Goal: Use online tool/utility: Utilize a website feature to perform a specific function

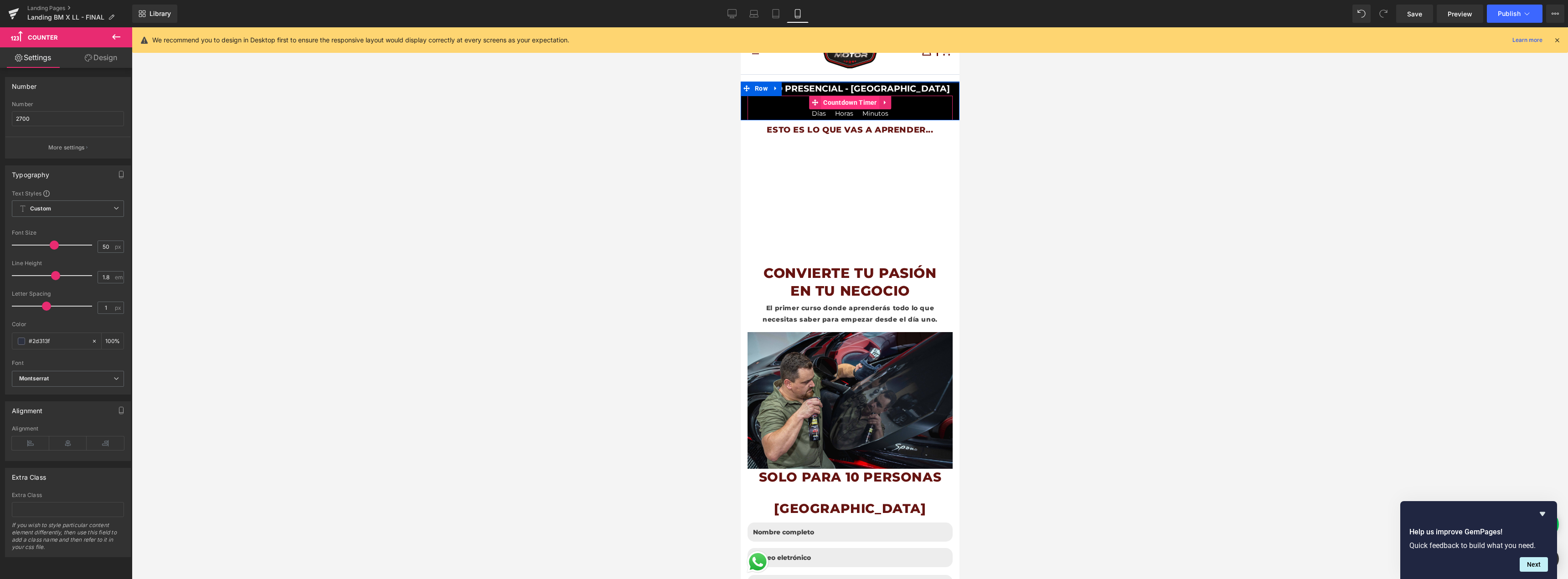
click at [841, 97] on span "Countdown Timer" at bounding box center [849, 102] width 58 height 14
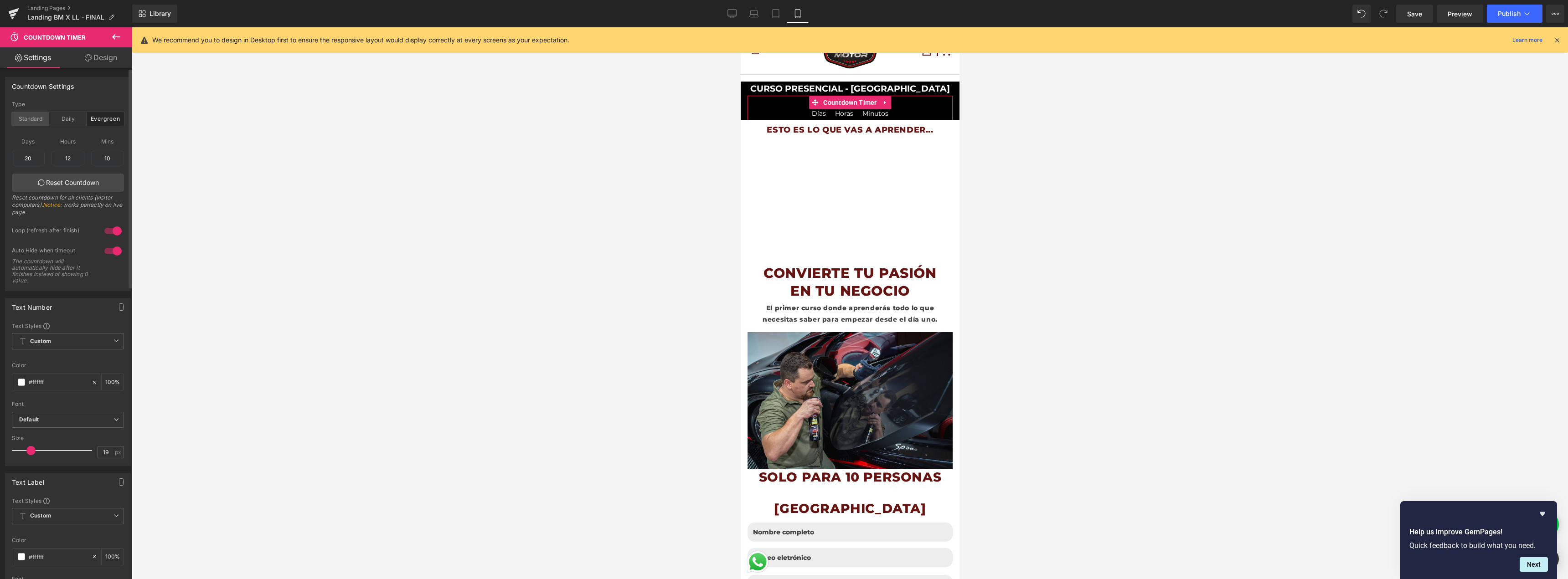
click at [24, 123] on div "Standard" at bounding box center [31, 118] width 37 height 14
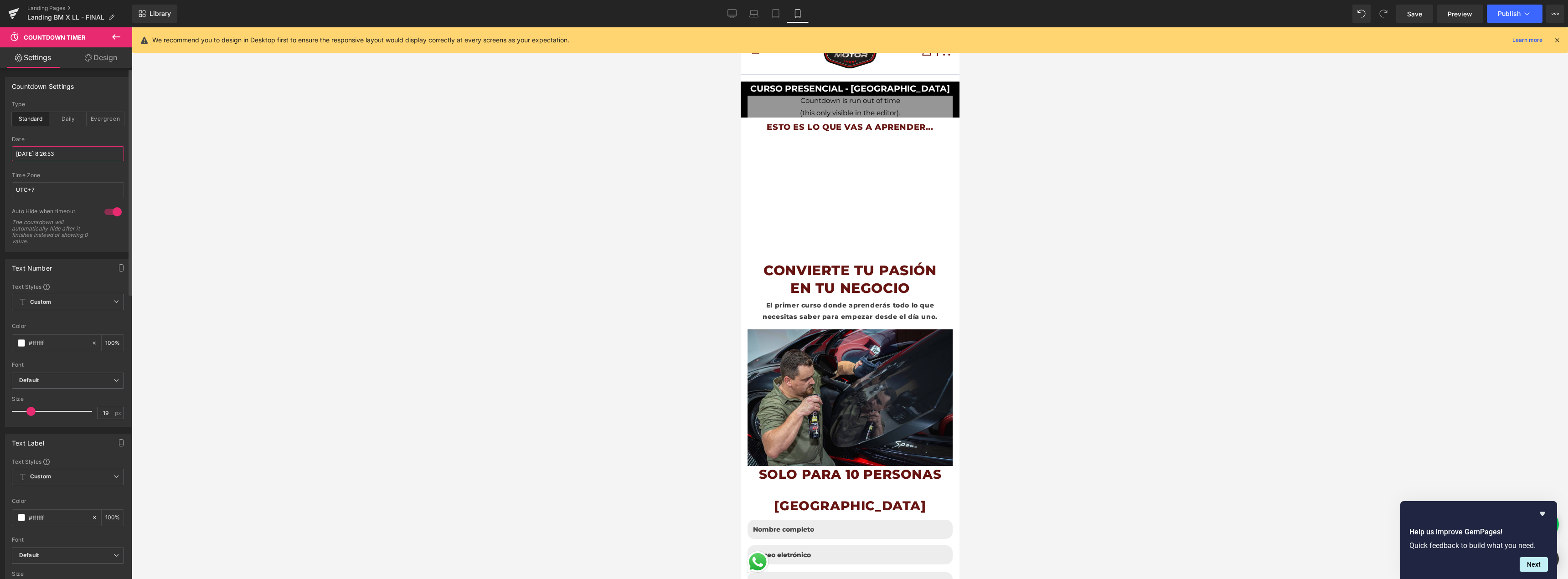
click at [72, 151] on input "[DATE] 8:26:53" at bounding box center [68, 153] width 112 height 15
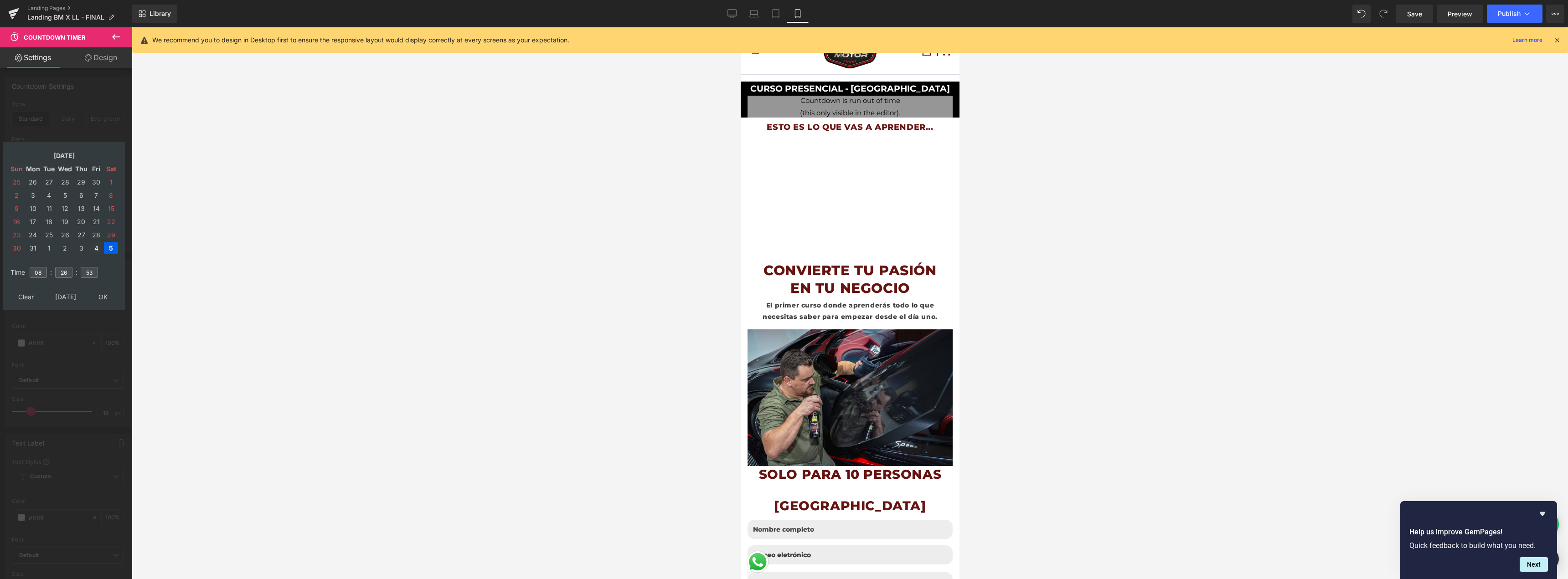
click at [97, 251] on td "4" at bounding box center [96, 248] width 14 height 12
click at [67, 157] on td "[DATE]" at bounding box center [64, 155] width 78 height 12
click at [105, 253] on td "2025" at bounding box center [105, 255] width 27 height 23
click at [54, 259] on td "Oct" at bounding box center [50, 255] width 27 height 23
click at [64, 294] on td "OK" at bounding box center [63, 297] width 108 height 12
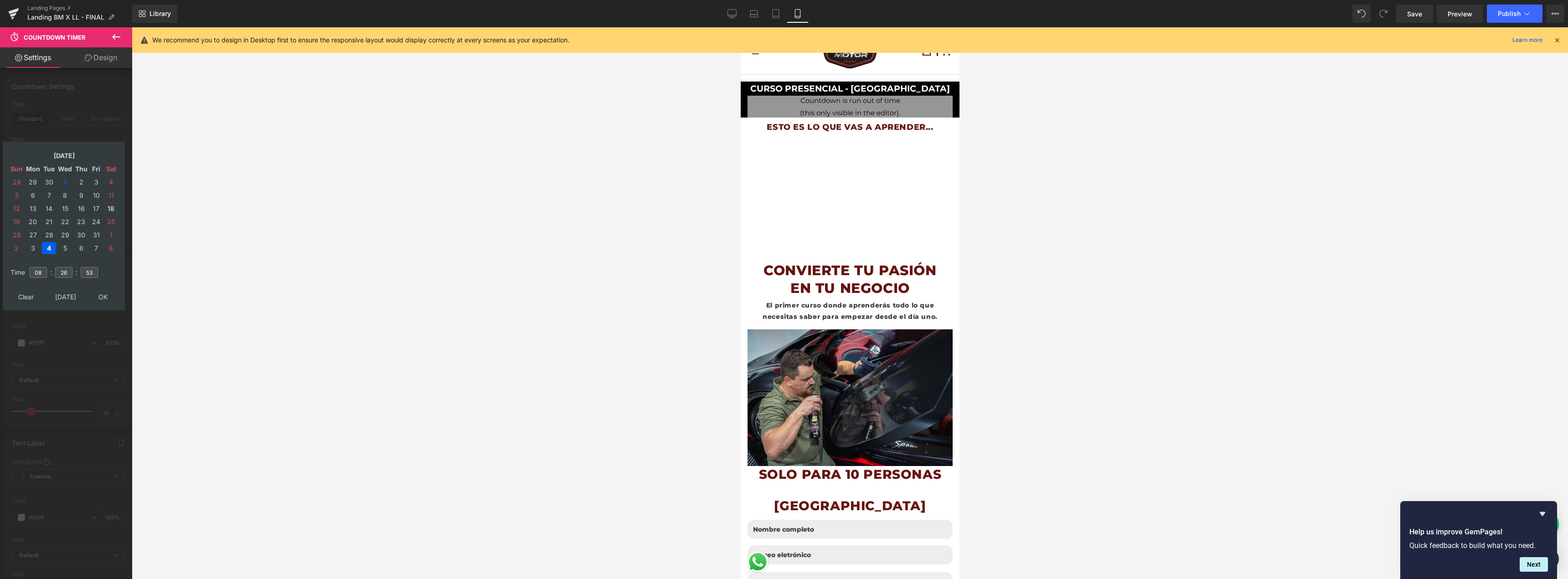
click at [110, 209] on td "18" at bounding box center [111, 208] width 14 height 12
click at [69, 272] on input "26" at bounding box center [64, 272] width 17 height 11
type input "[DATE] 08:26:53"
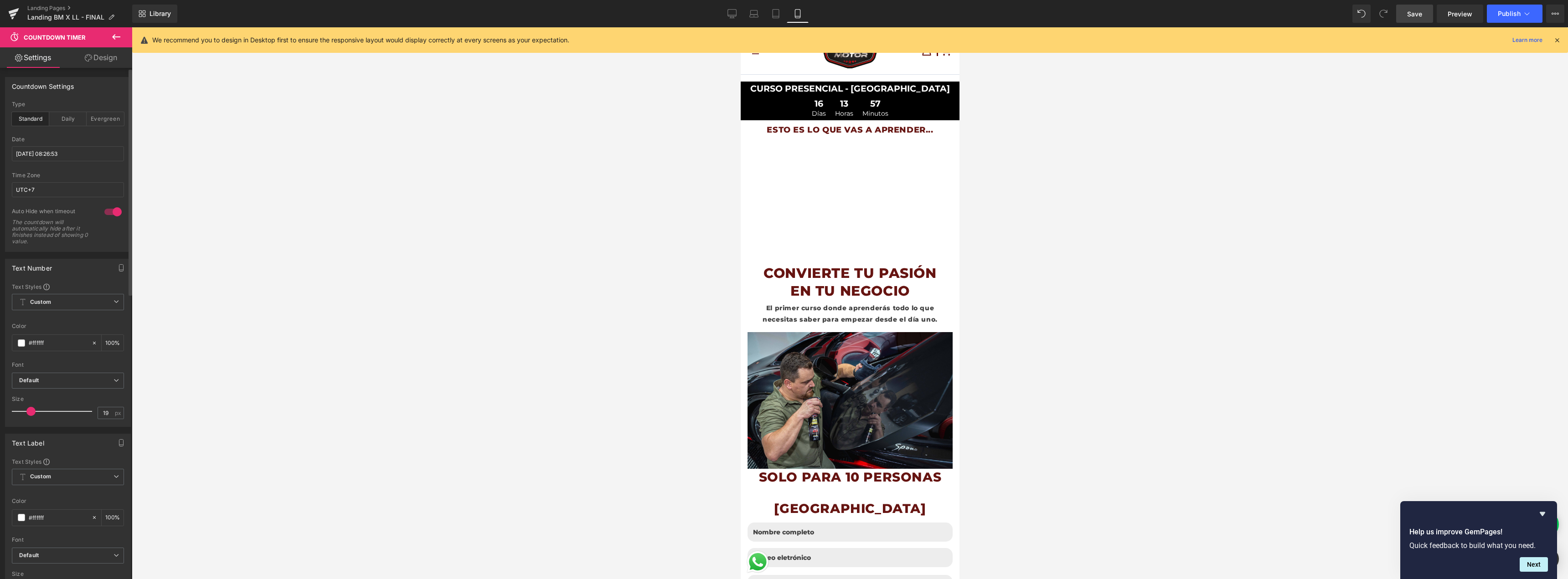
click at [1428, 11] on link "Save" at bounding box center [1415, 13] width 37 height 18
click at [1509, 12] on span "Publish" at bounding box center [1509, 14] width 23 height 7
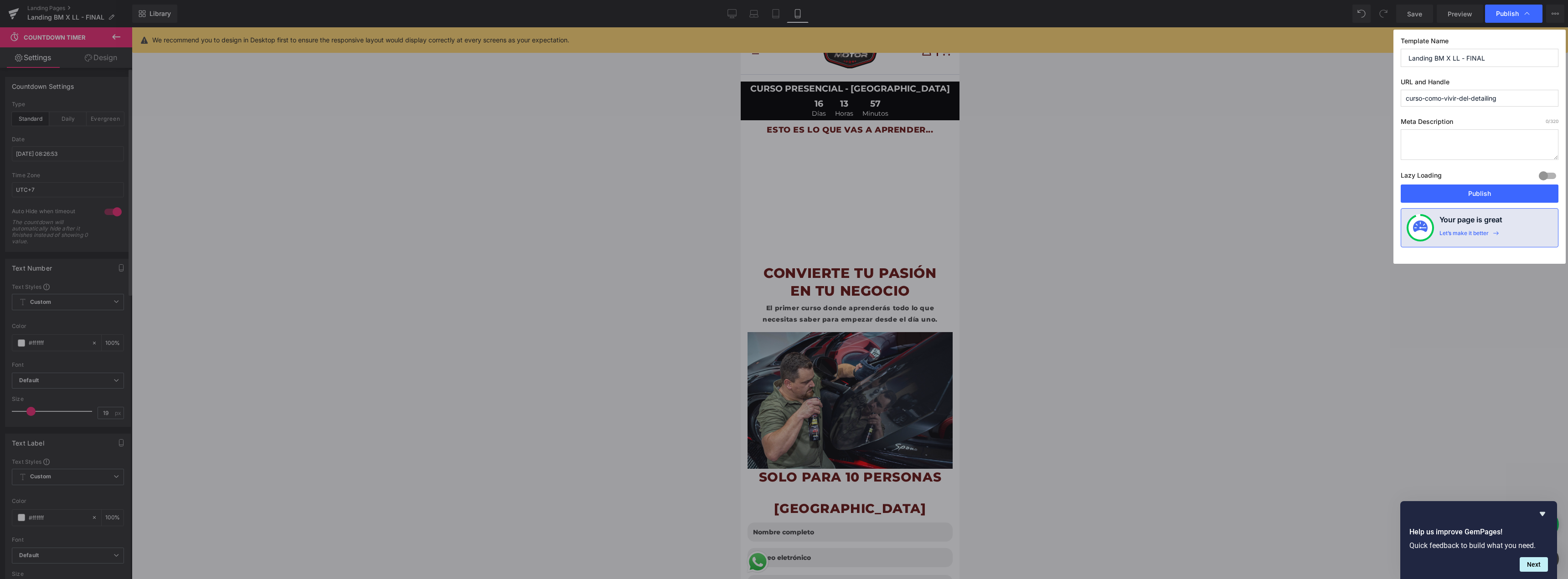
drag, startPoint x: 1495, startPoint y: 57, endPoint x: 1410, endPoint y: 58, distance: 85.0
click at [1410, 58] on input "Landing BM X LL - FINAL" at bounding box center [1480, 57] width 158 height 18
type input "Curso BassMotor X [PERSON_NAME]"
click at [1477, 191] on button "Publish" at bounding box center [1480, 193] width 158 height 18
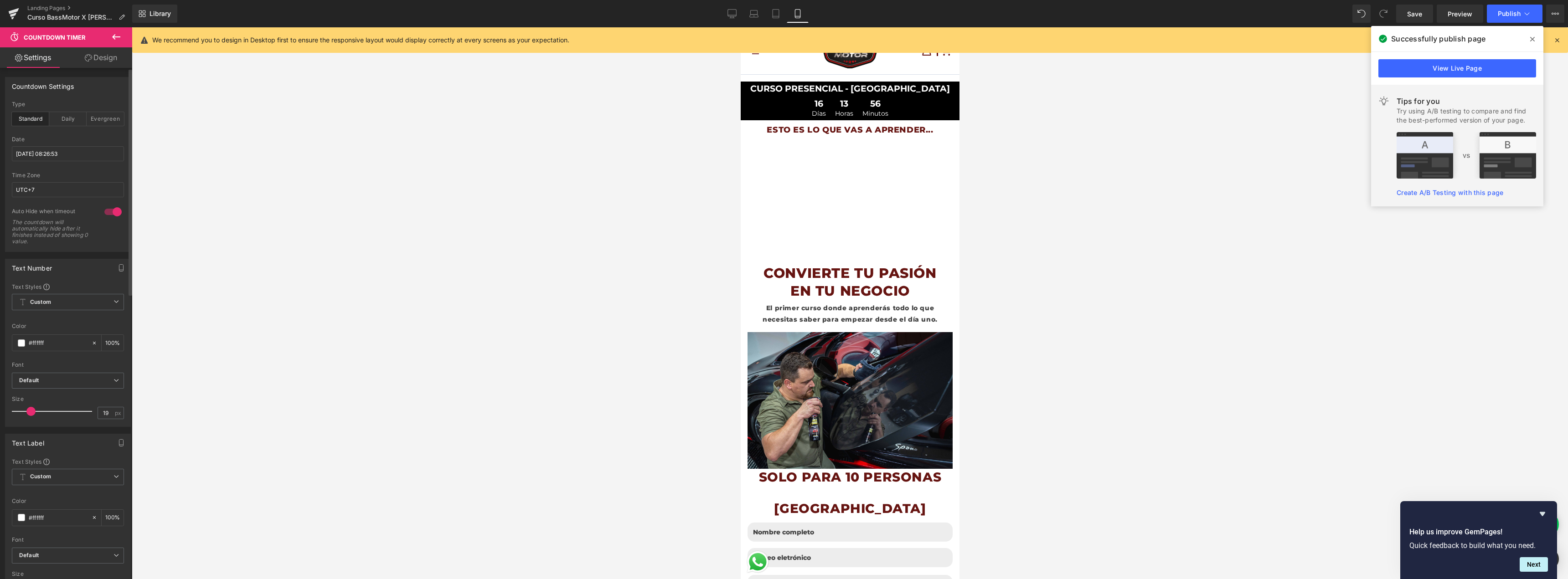
click at [1506, 68] on link "View Live Page" at bounding box center [1458, 68] width 158 height 18
